Goal: Complete application form

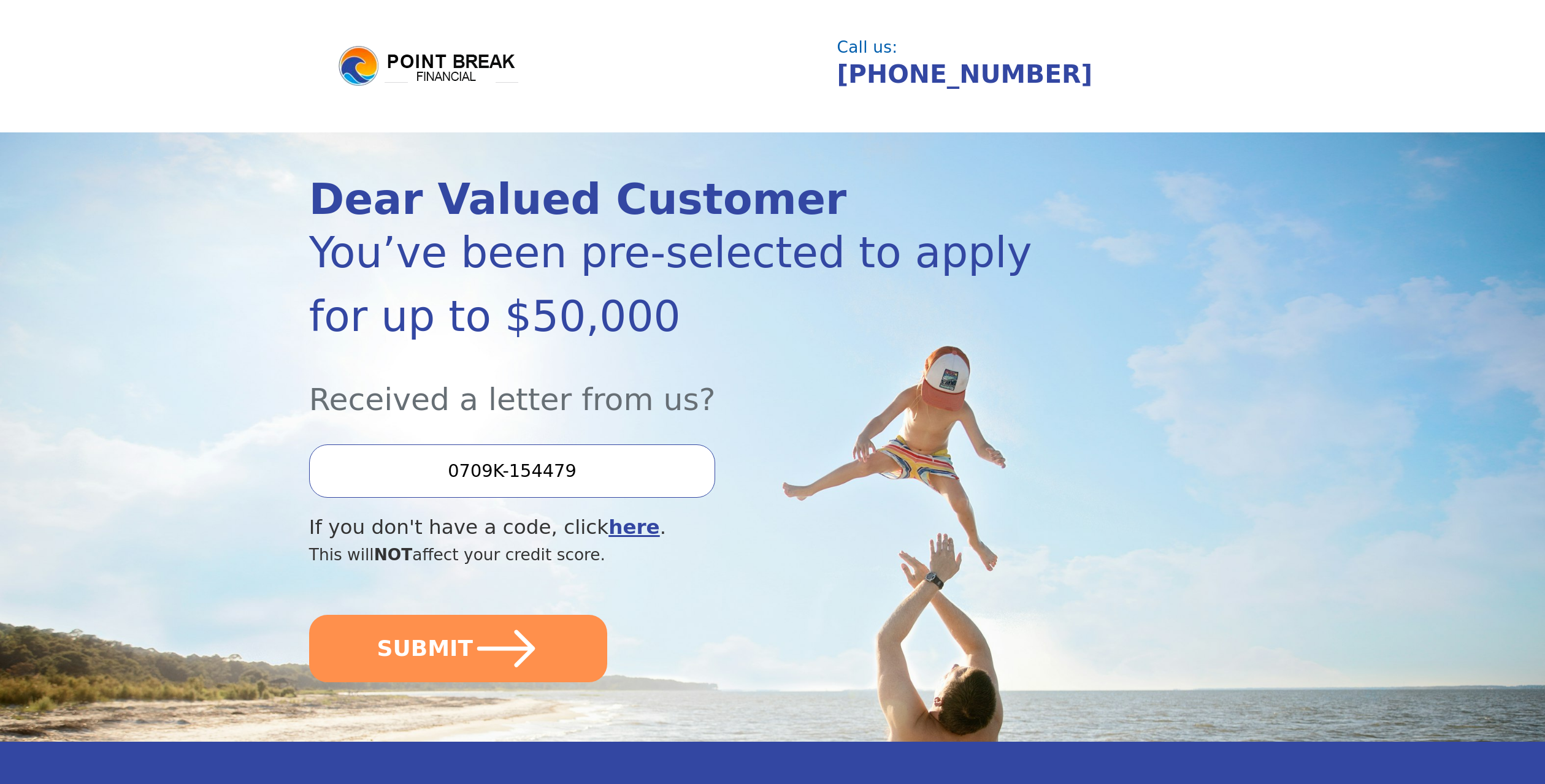
drag, startPoint x: 579, startPoint y: 471, endPoint x: 441, endPoint y: 465, distance: 138.1
click at [441, 465] on input "0709K-154479" at bounding box center [512, 471] width 406 height 53
click at [614, 471] on input "0709K-154479" at bounding box center [512, 471] width 406 height 53
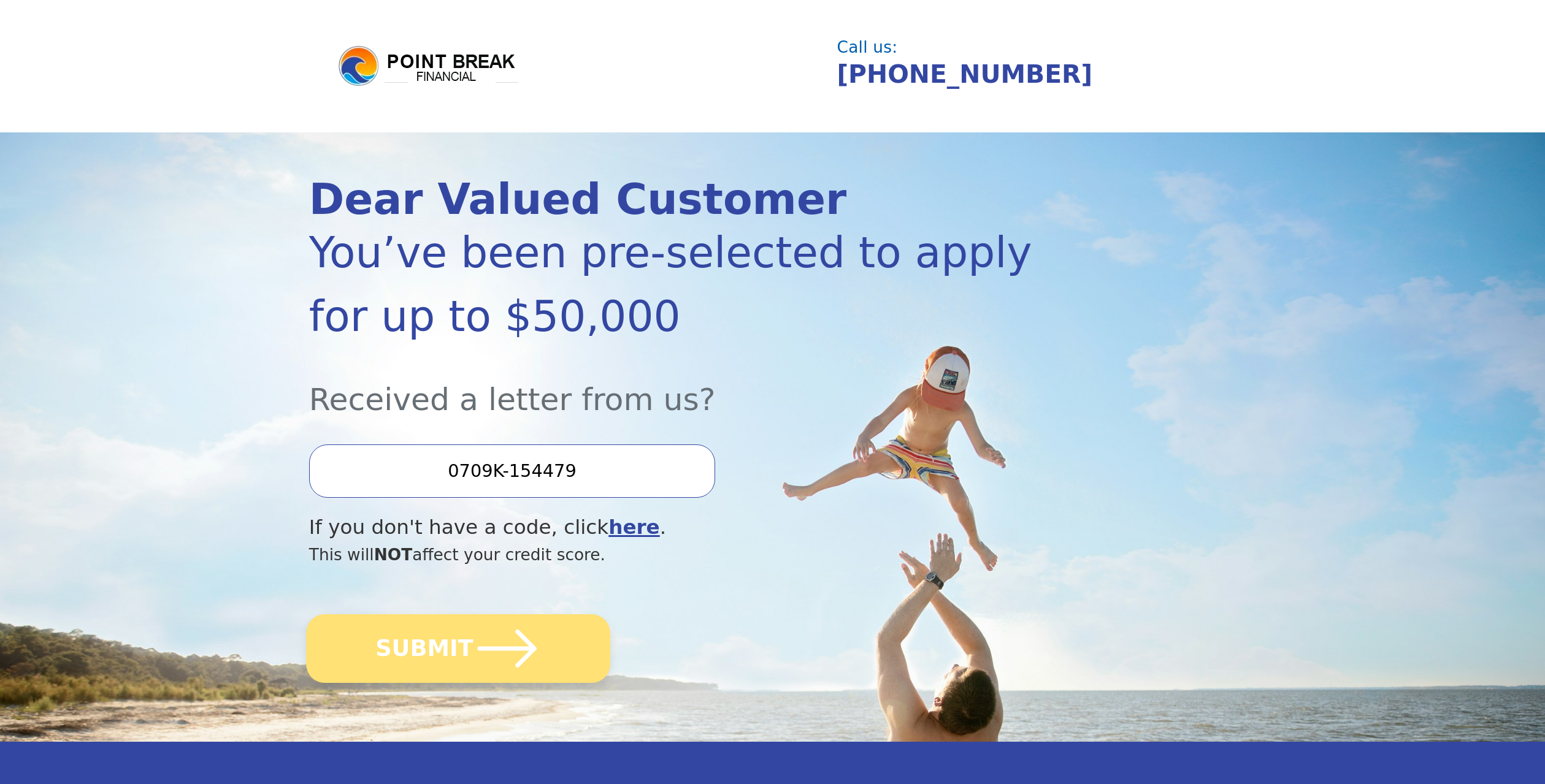
click at [506, 656] on icon "submit" at bounding box center [506, 648] width 67 height 67
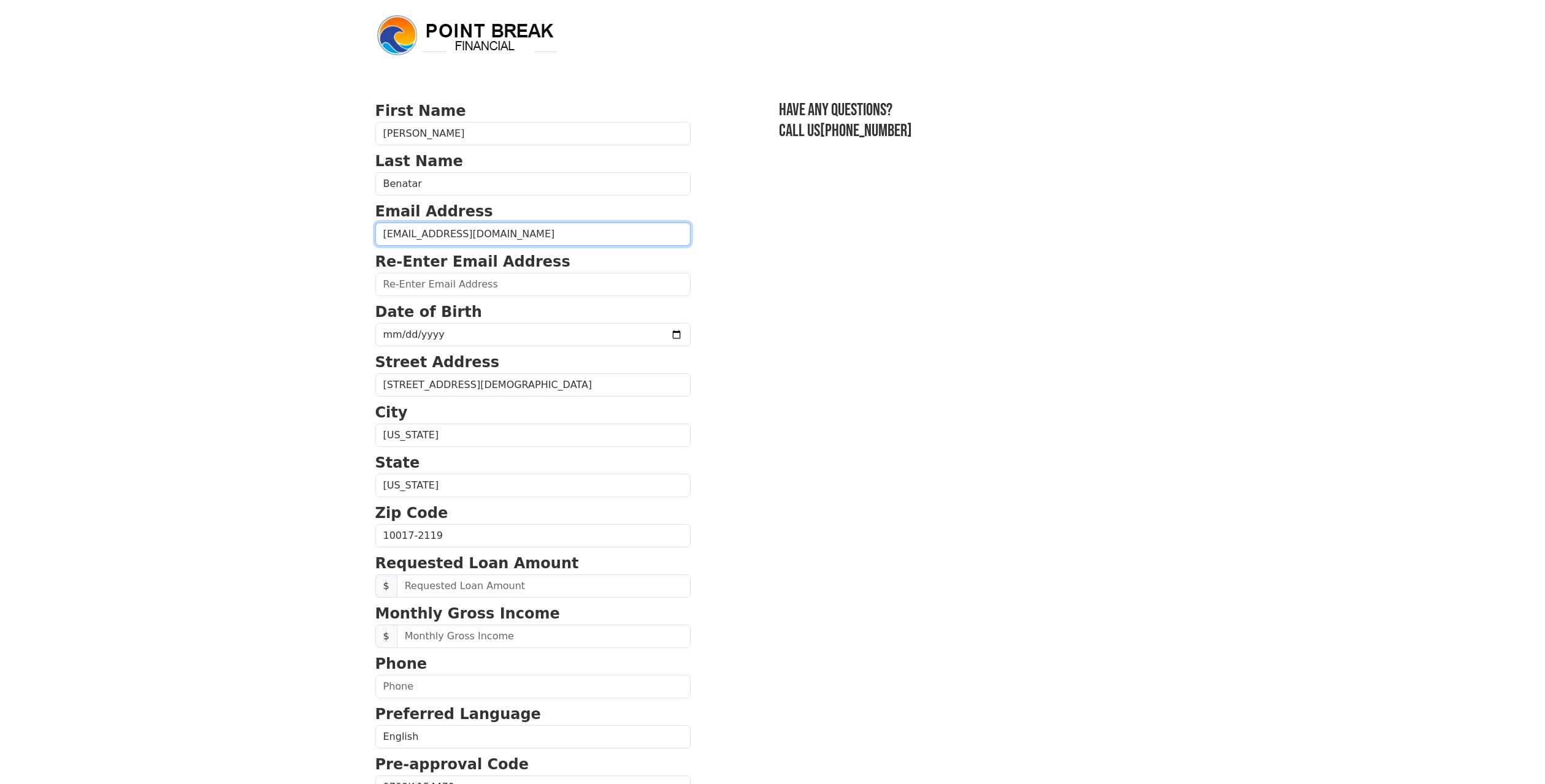
type input "[EMAIL_ADDRESS][DOMAIN_NAME]"
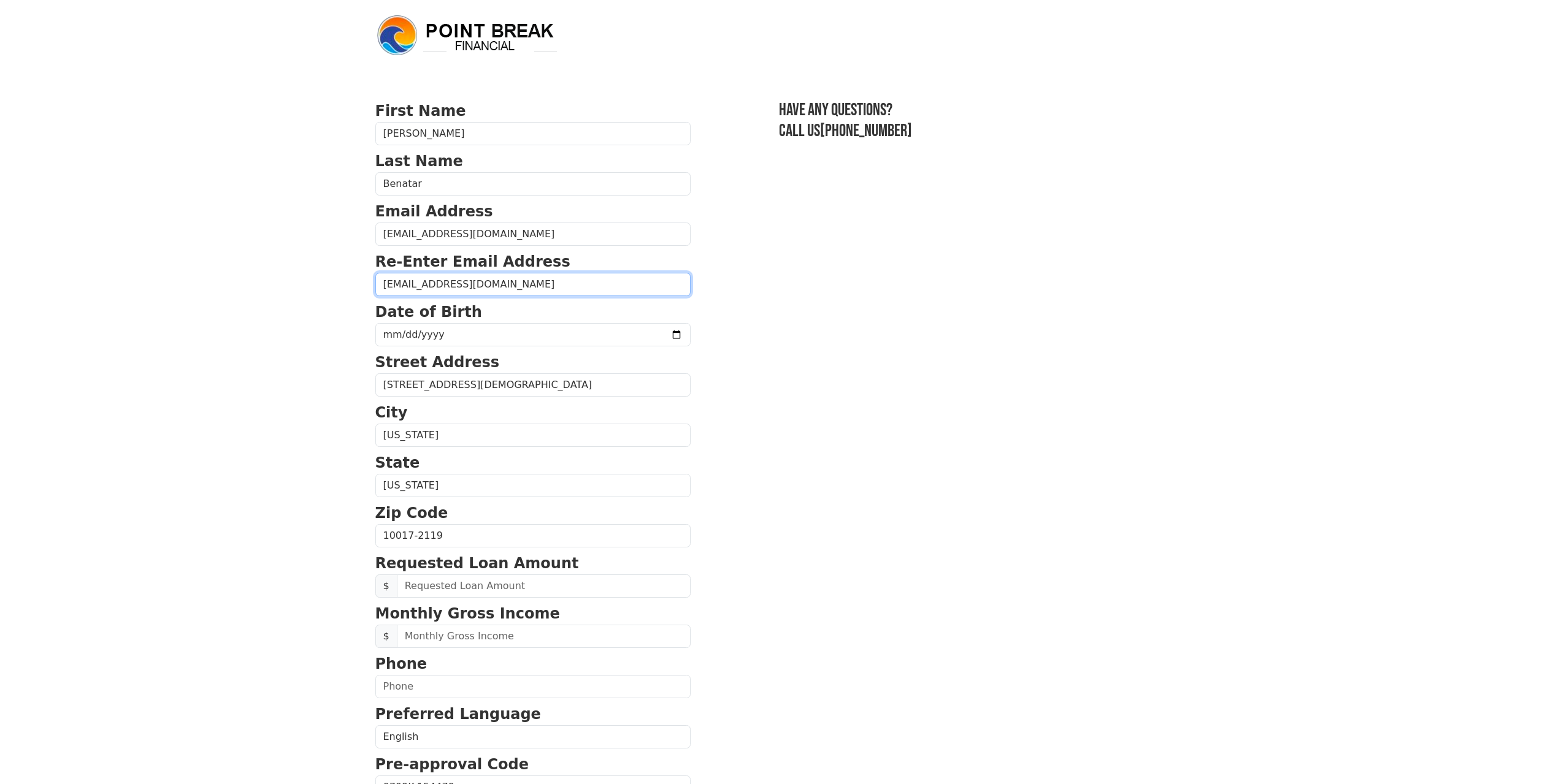
type input "[EMAIL_ADDRESS][DOMAIN_NAME]"
click at [453, 338] on input "date" at bounding box center [533, 334] width 315 height 23
click at [405, 332] on input "date" at bounding box center [533, 334] width 315 height 23
click at [428, 332] on input "date" at bounding box center [533, 334] width 315 height 23
type input "[DATE]"
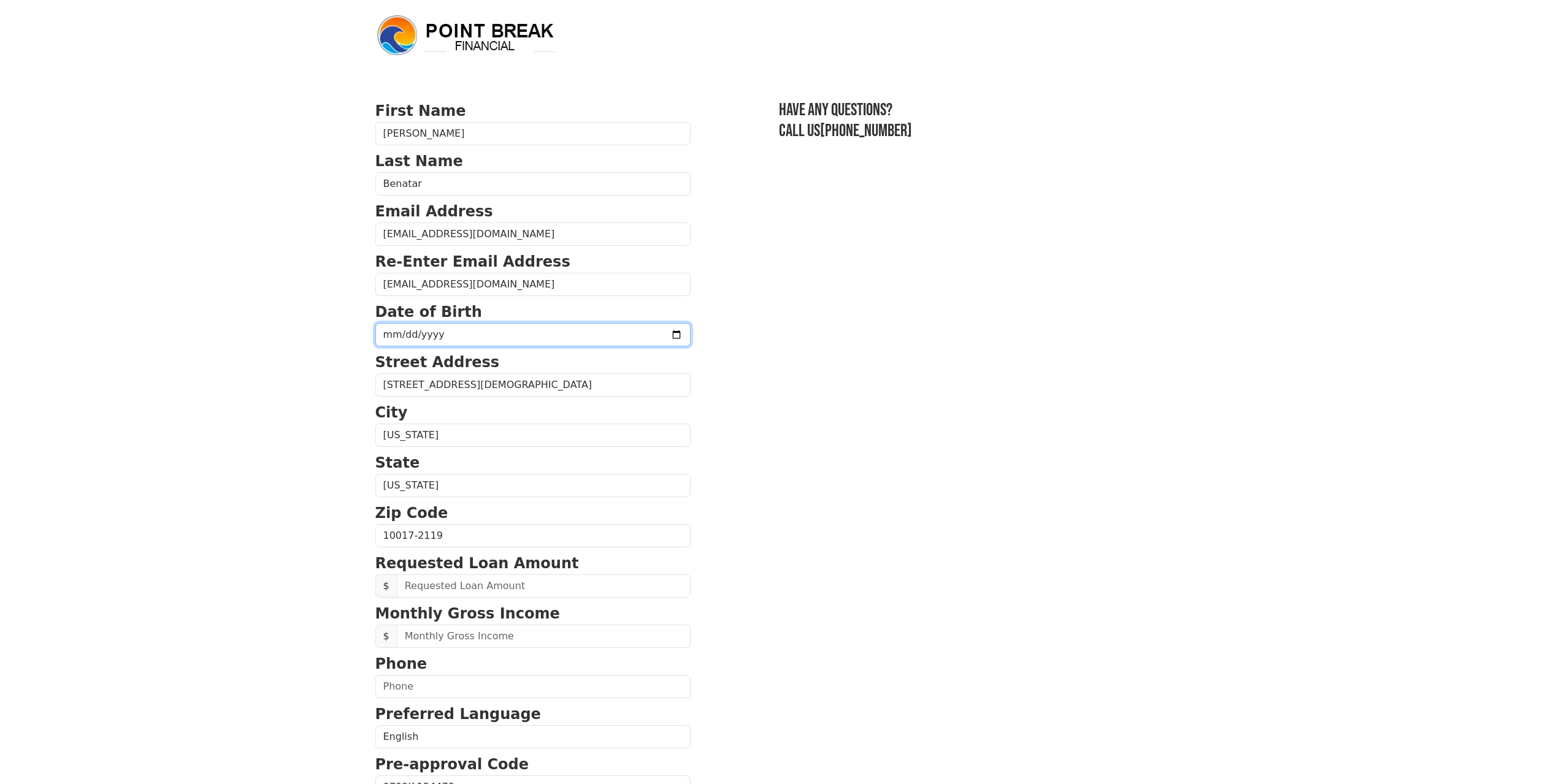
click at [484, 333] on input "[DATE]" at bounding box center [533, 334] width 315 height 23
click at [554, 373] on p "Street Address" at bounding box center [533, 363] width 315 height 22
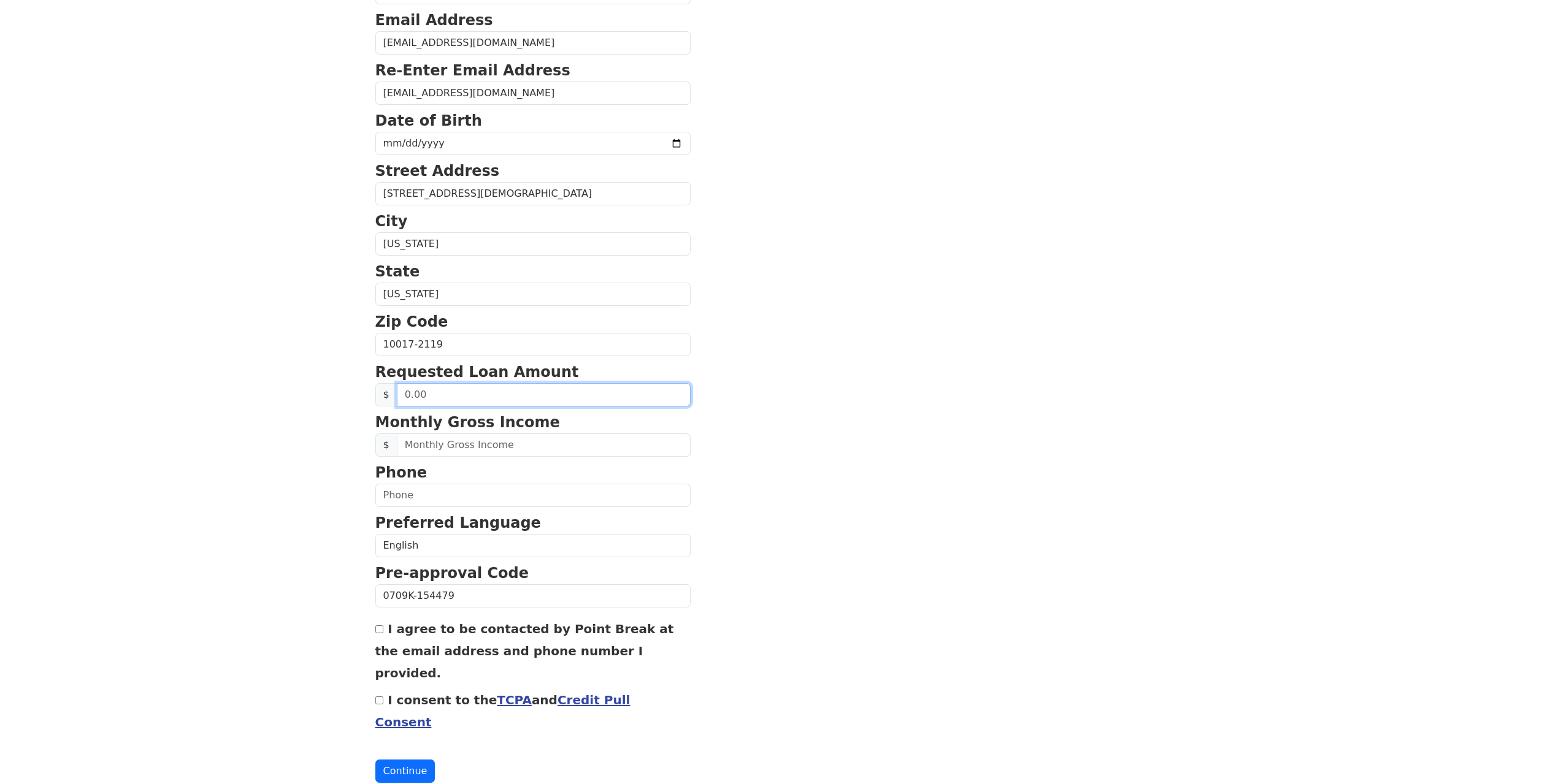
scroll to position [192, 1]
drag, startPoint x: 433, startPoint y: 395, endPoint x: 387, endPoint y: 395, distance: 46.0
click at [387, 395] on div "$" at bounding box center [533, 395] width 315 height 23
type input "8,500.00"
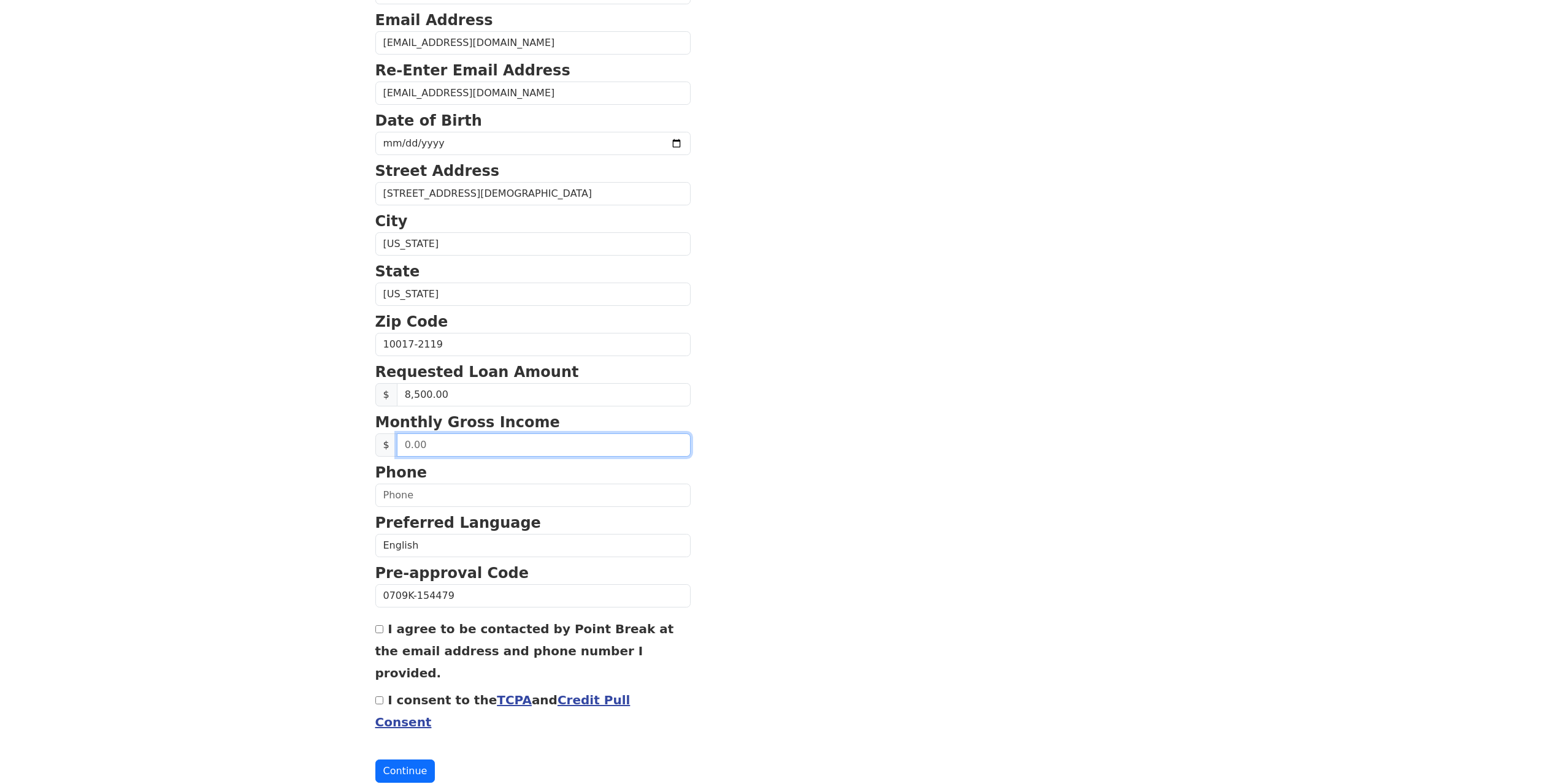
click at [454, 444] on input "text" at bounding box center [543, 445] width 294 height 23
drag, startPoint x: 450, startPoint y: 444, endPoint x: 399, endPoint y: 443, distance: 51.0
click at [399, 443] on input "text" at bounding box center [543, 445] width 294 height 23
type input "2,500.00"
type input "[PHONE_NUMBER]"
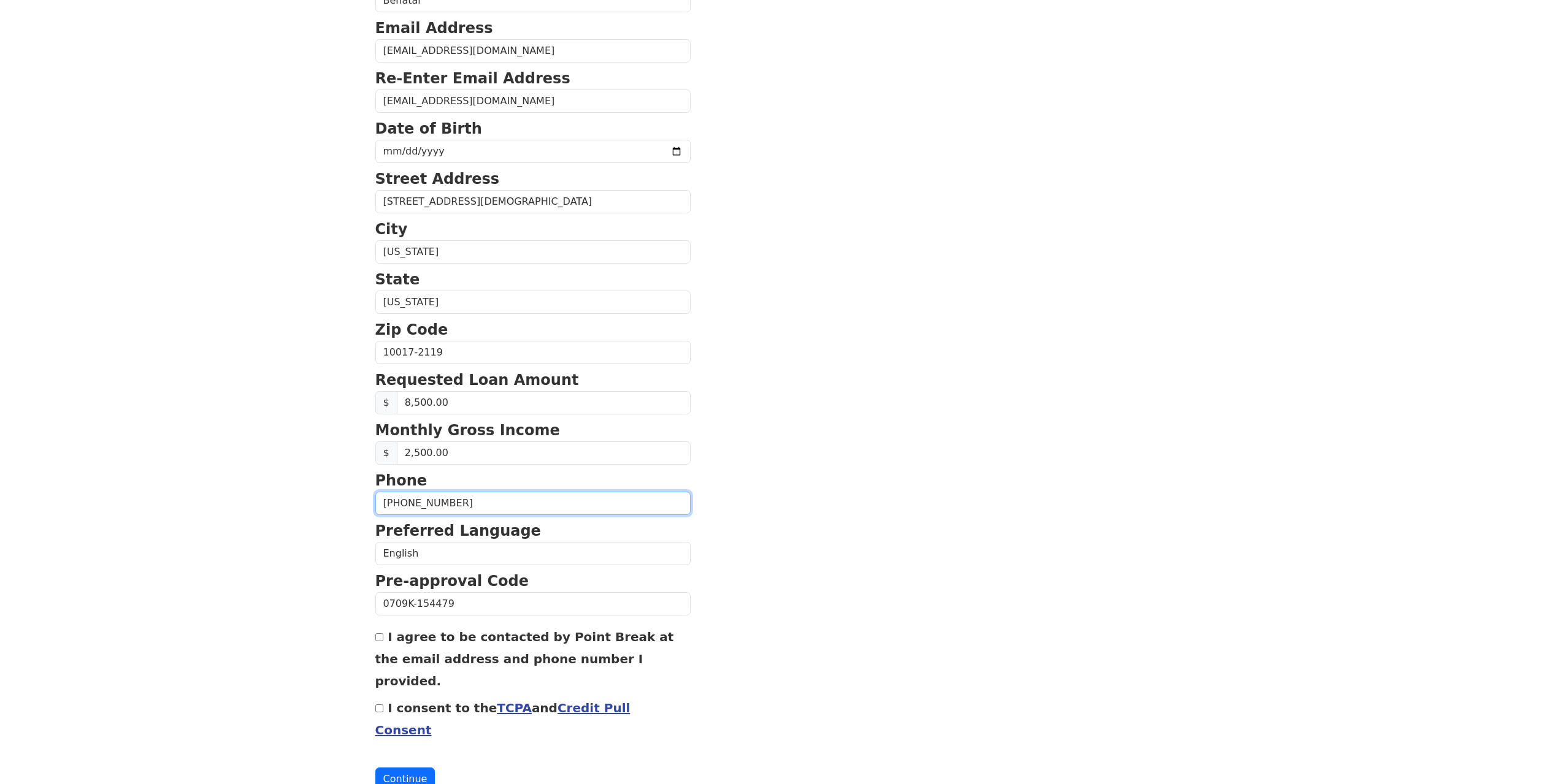
scroll to position [182, 1]
click at [379, 638] on input "I agree to be contacted by Point Break at the email address and phone number I …" at bounding box center [379, 638] width 8 height 8
checkbox input "true"
click at [380, 705] on input "I consent to the TCPA and Credit Pull Consent" at bounding box center [379, 709] width 8 height 8
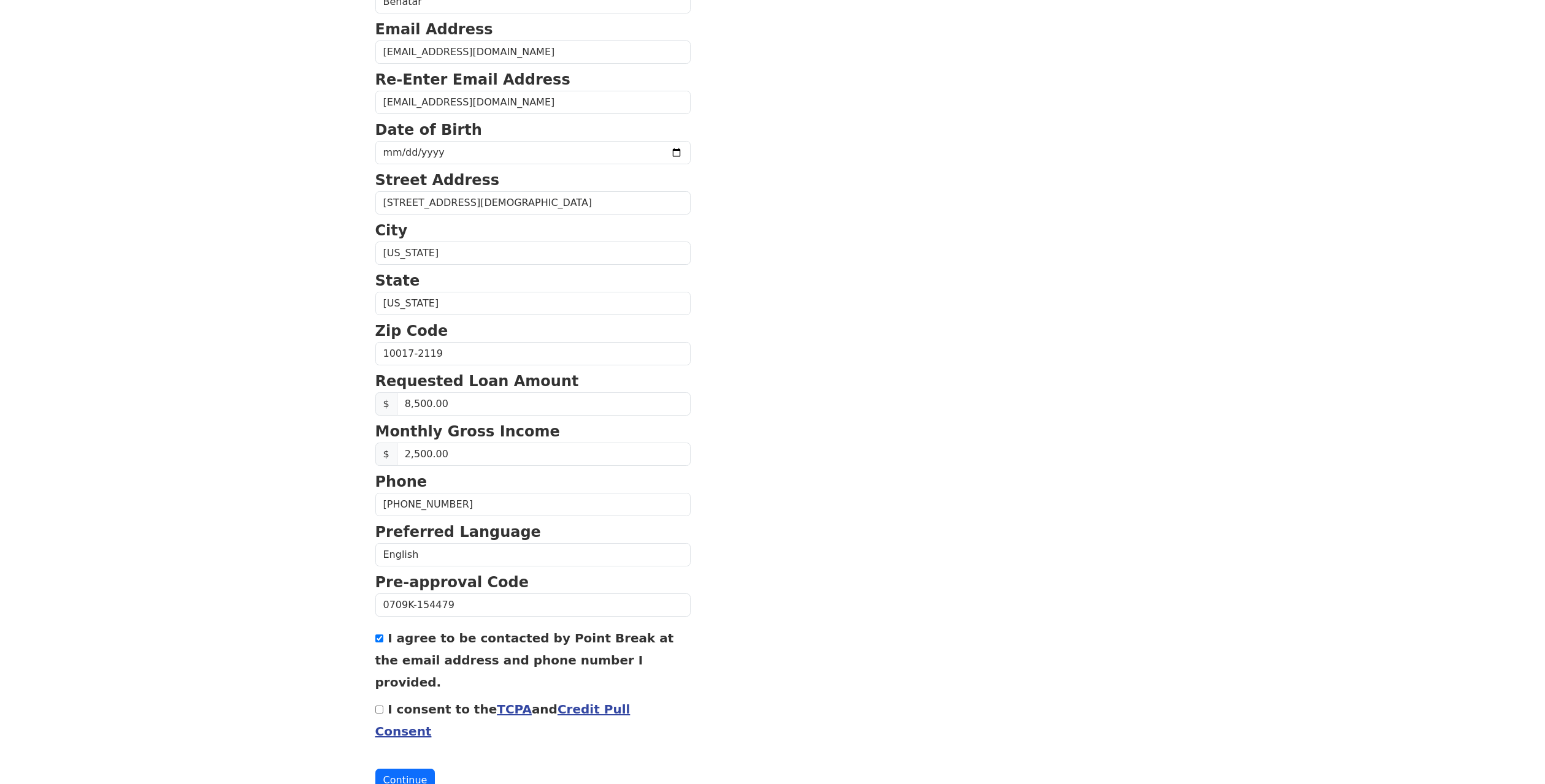
checkbox input "true"
click at [412, 768] on button "Continue" at bounding box center [406, 780] width 60 height 23
